Goal: Check status: Check status

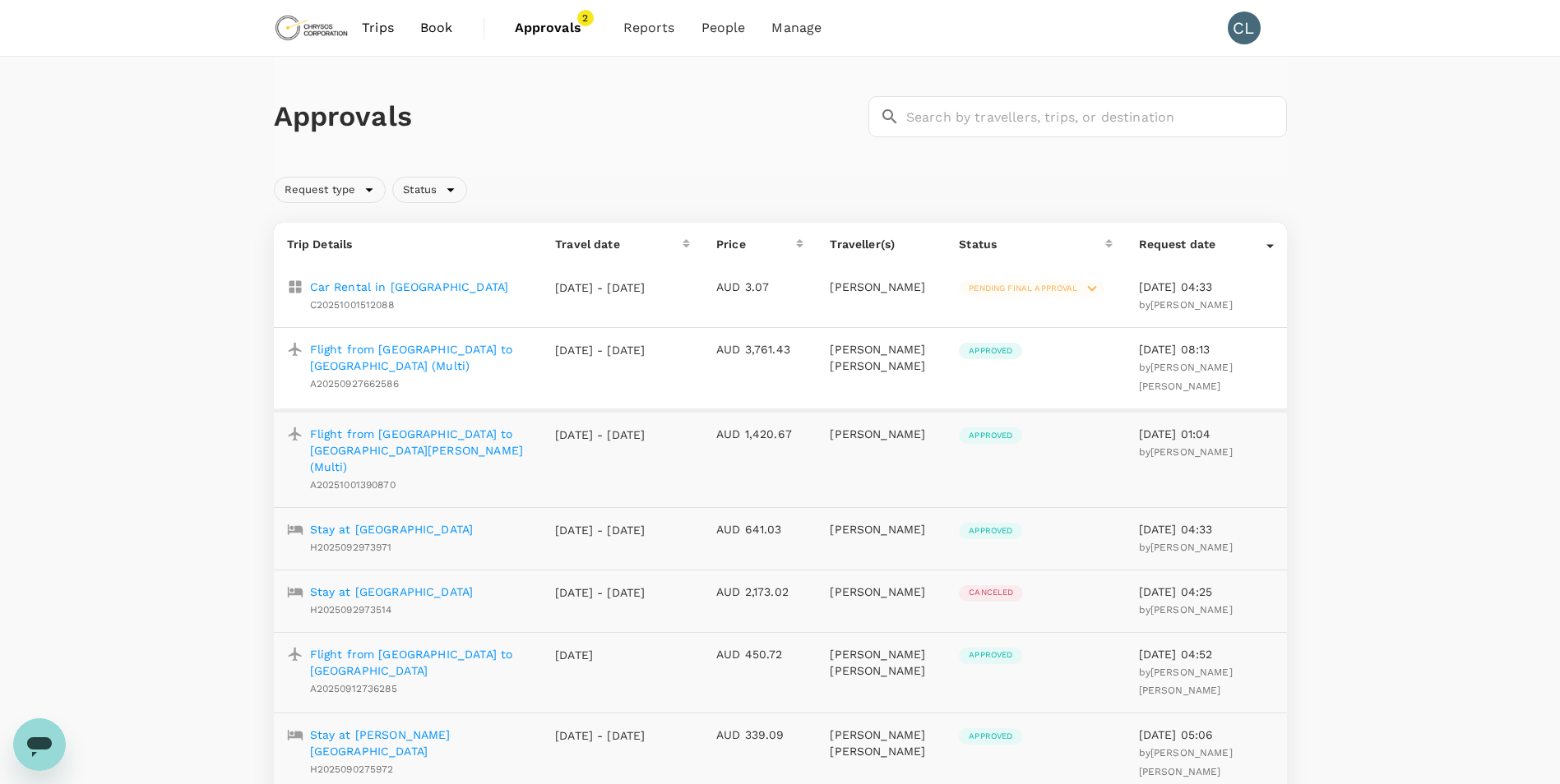
click at [1058, 289] on span "Pending final approval" at bounding box center [1023, 289] width 128 height 12
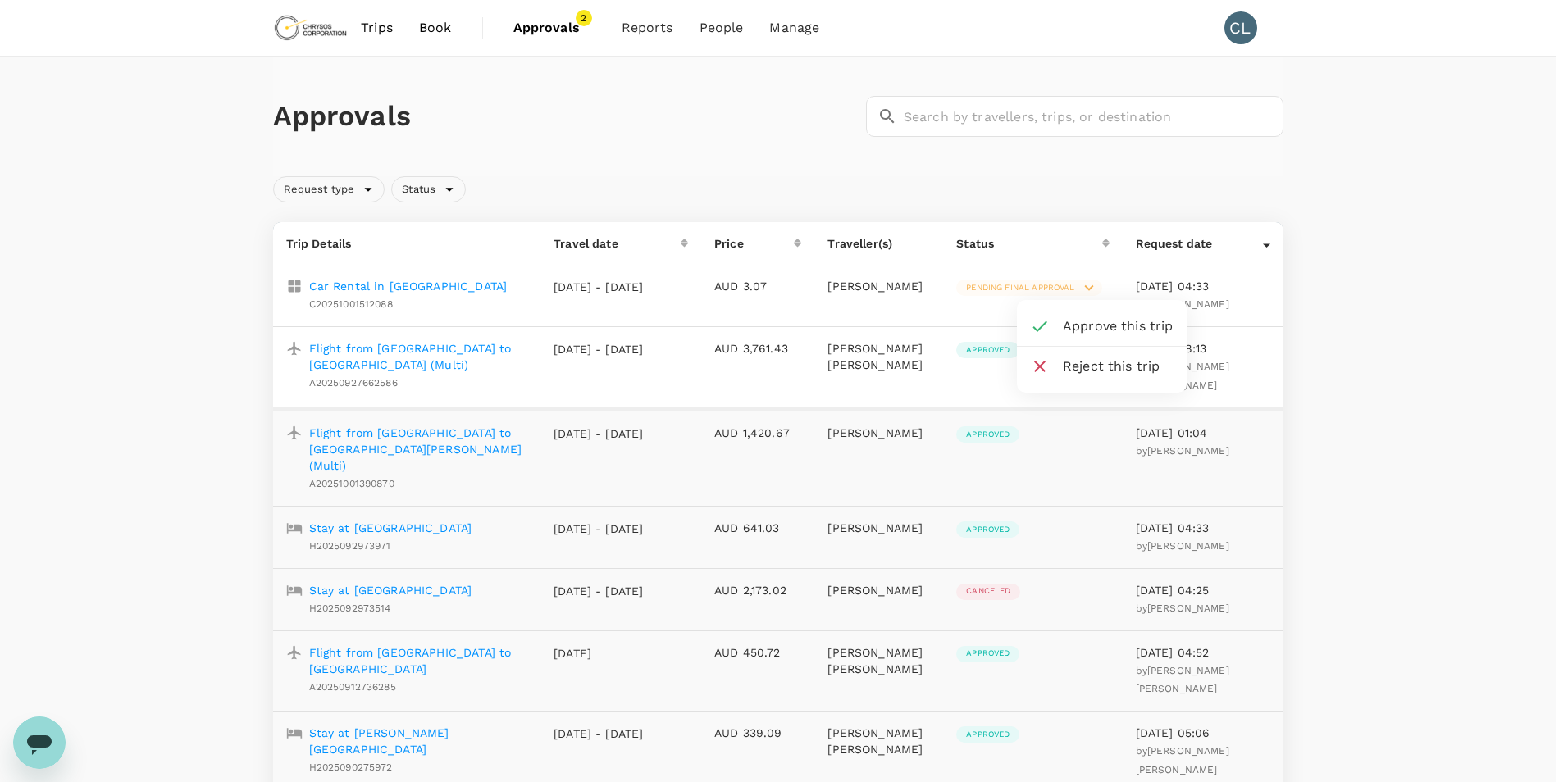
click at [1096, 323] on span "Approve this trip" at bounding box center [1119, 326] width 111 height 19
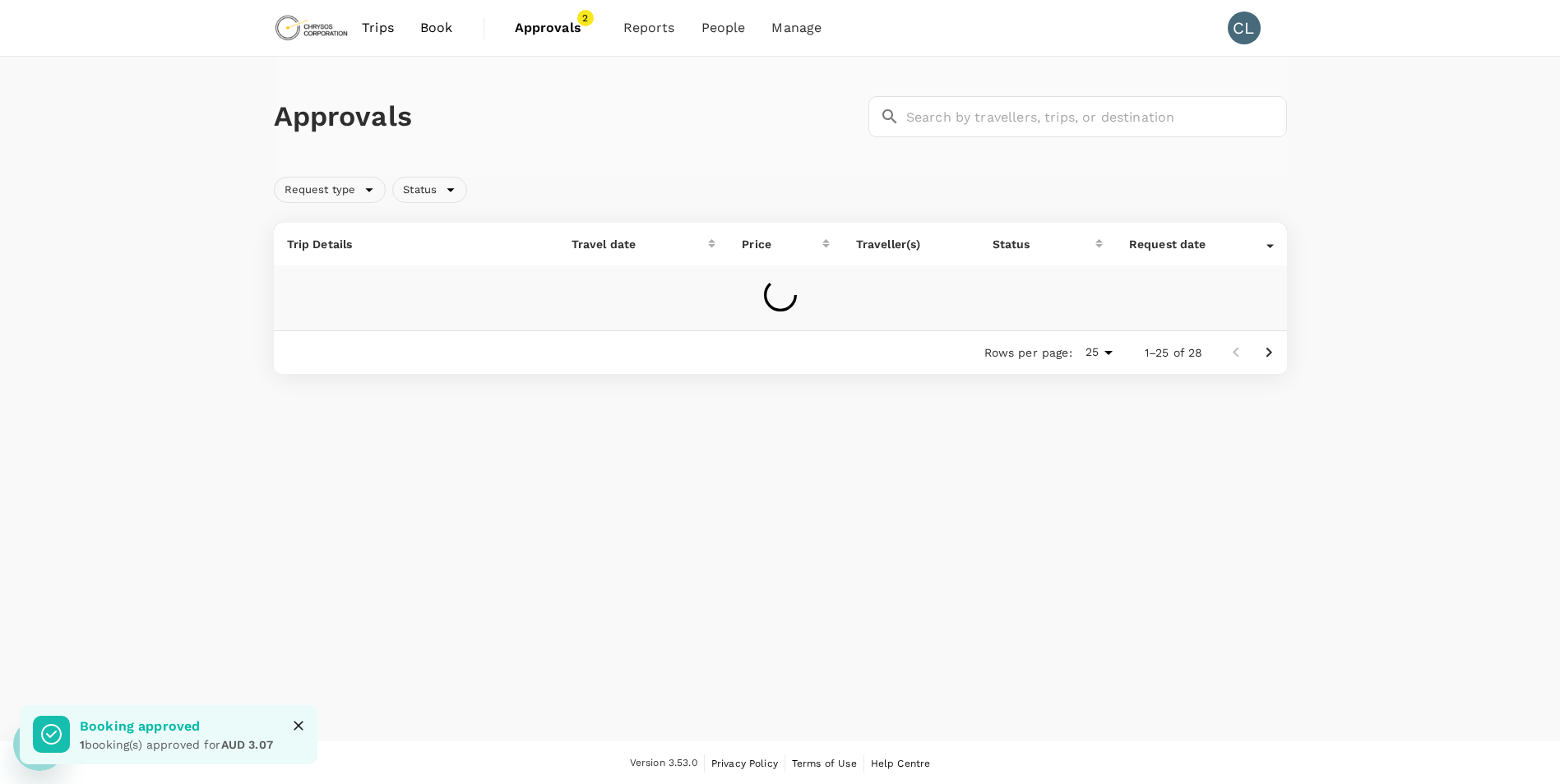
click at [583, 22] on span "2" at bounding box center [585, 18] width 16 height 16
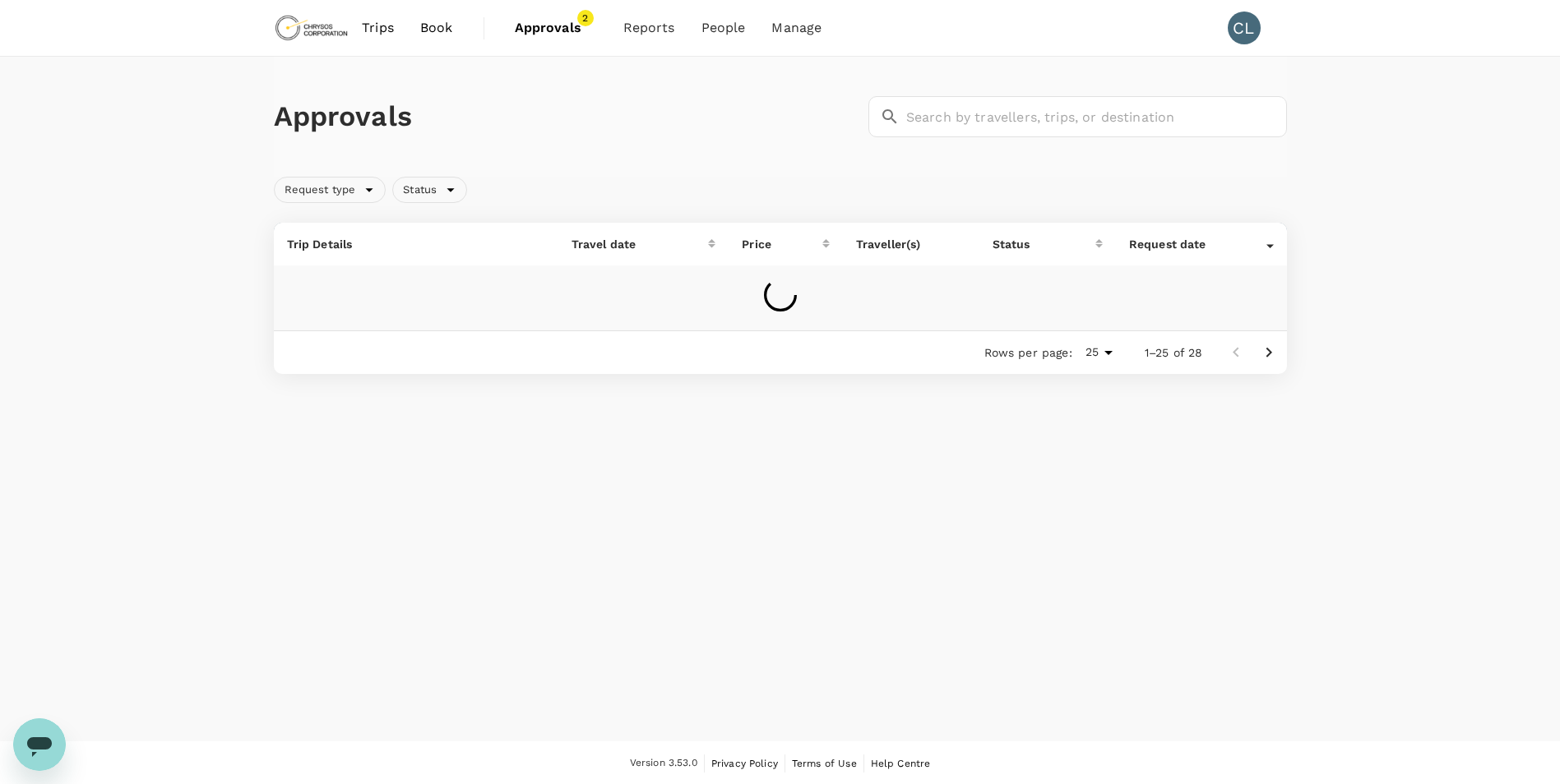
click at [561, 29] on span "Approvals" at bounding box center [555, 27] width 82 height 19
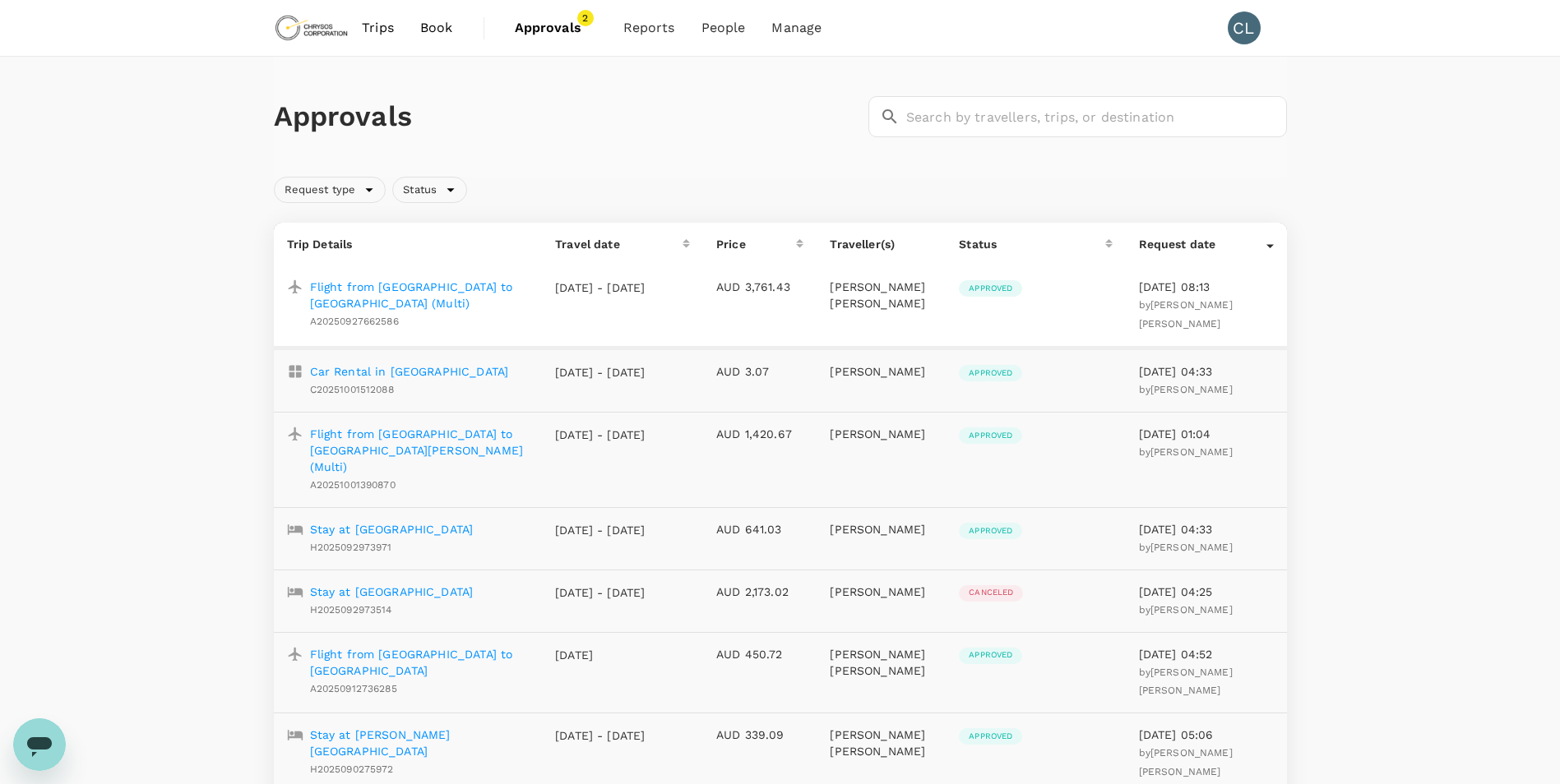
click at [566, 20] on span "Approvals" at bounding box center [555, 27] width 82 height 19
click at [584, 16] on span "2" at bounding box center [585, 18] width 16 height 16
click at [581, 22] on span "1" at bounding box center [585, 18] width 16 height 16
click at [589, 16] on span "1" at bounding box center [585, 18] width 16 height 16
click at [530, 24] on span "Approvals" at bounding box center [555, 27] width 82 height 19
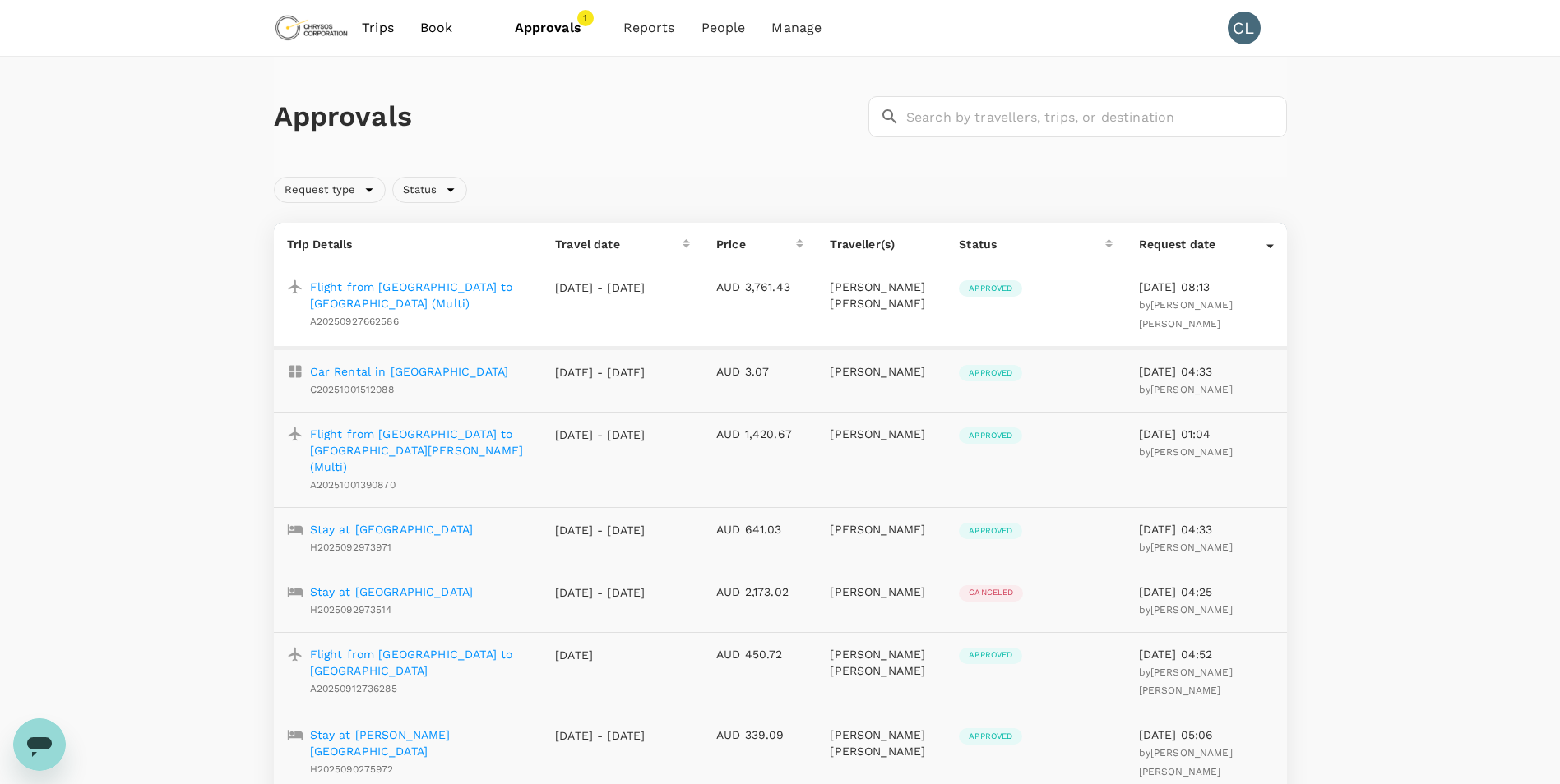
click at [530, 24] on span "Approvals" at bounding box center [555, 27] width 82 height 19
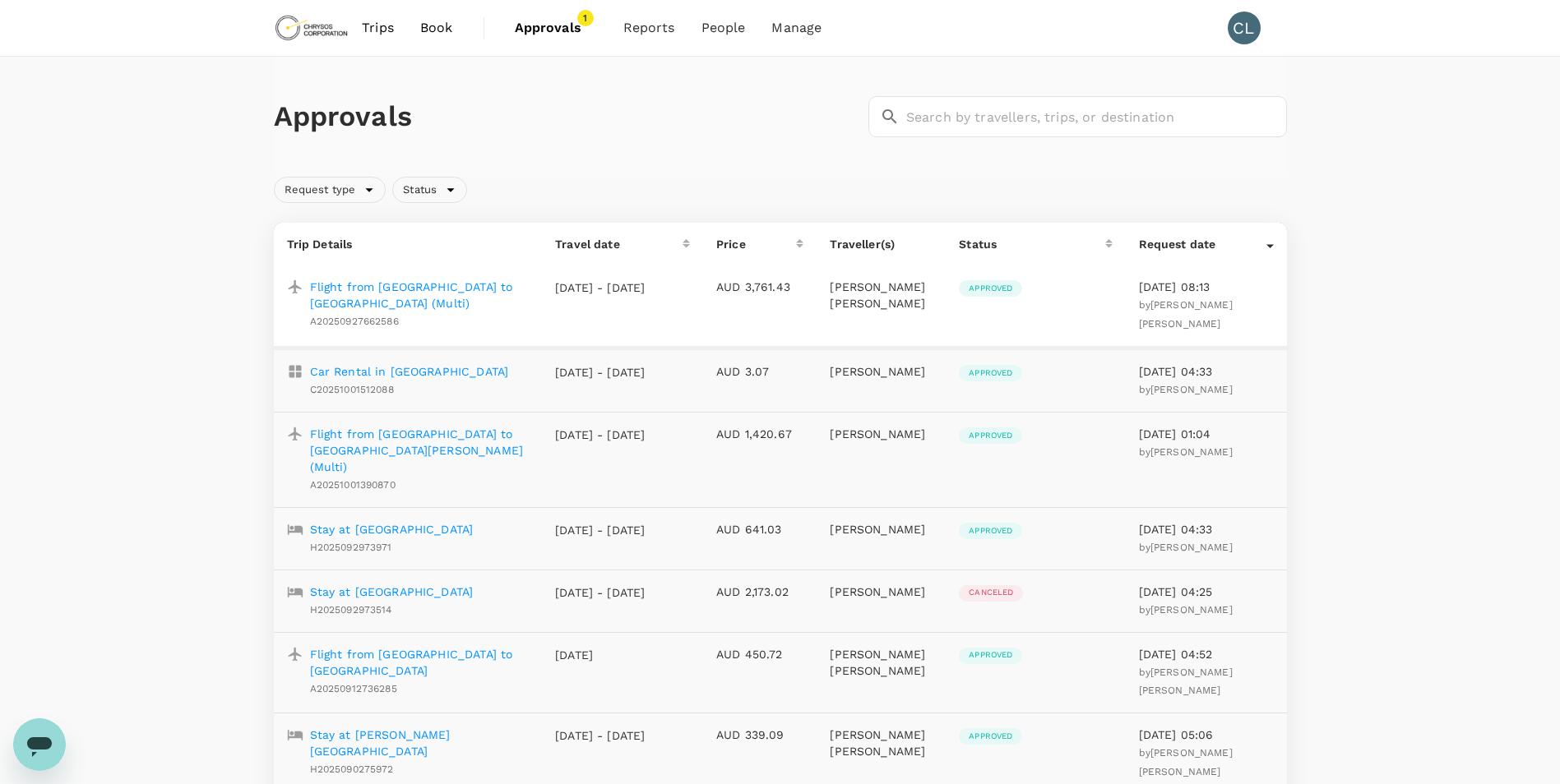
click at [530, 24] on span "Approvals" at bounding box center [555, 27] width 82 height 19
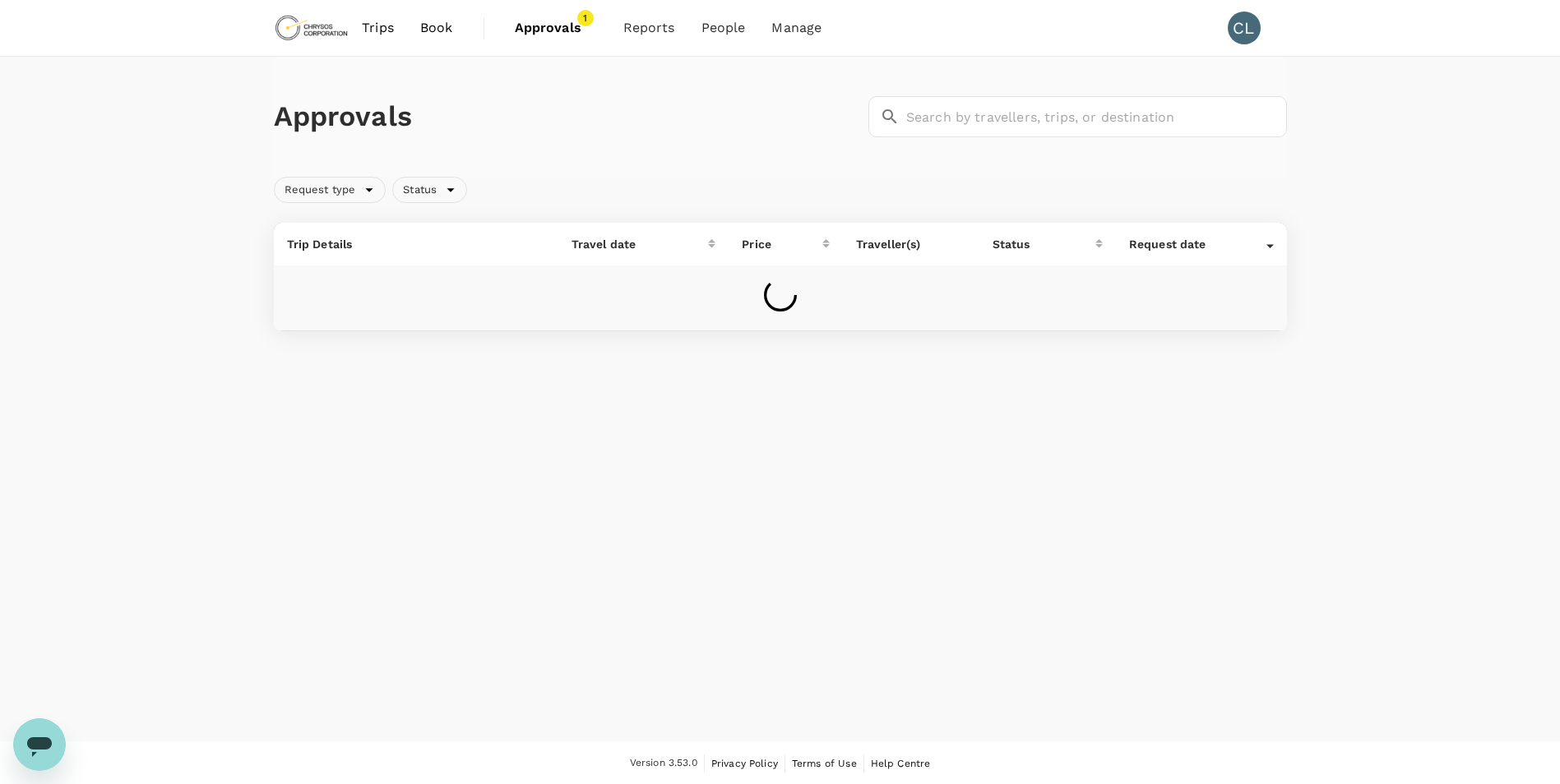
click at [585, 27] on span "Approvals" at bounding box center [555, 27] width 82 height 19
